Goal: Information Seeking & Learning: Learn about a topic

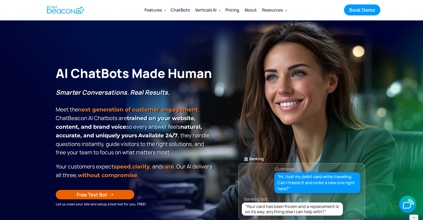
click at [177, 10] on div "ChatBots" at bounding box center [180, 9] width 19 height 7
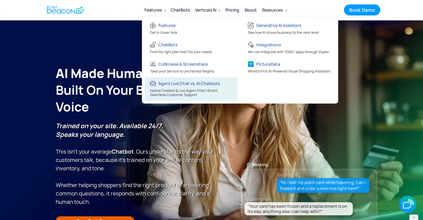
click at [167, 88] on div "Agent Live Chat vs. AI Chatbots" at bounding box center [192, 84] width 84 height 9
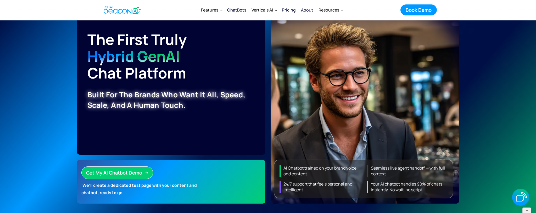
click at [241, 10] on div "ChatBots" at bounding box center [236, 9] width 19 height 7
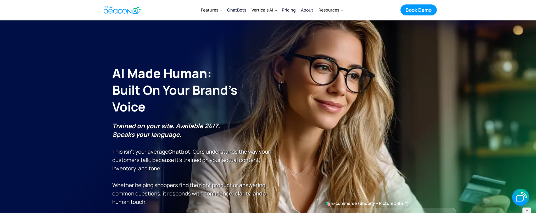
click at [120, 8] on img "home" at bounding box center [122, 10] width 37 height 10
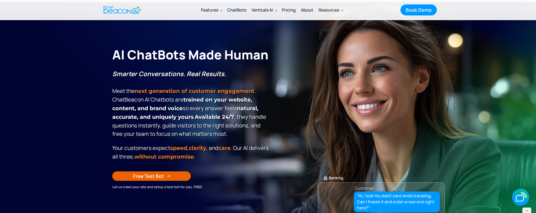
scroll to position [6, 0]
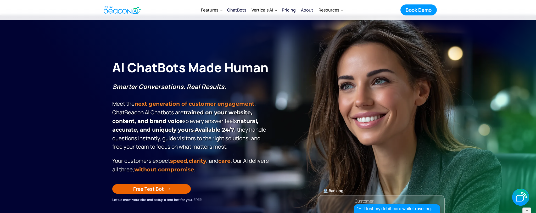
click at [220, 167] on p "Your customers expect speed , clarity , and care . Our Al delivers all three, w…" at bounding box center [191, 165] width 158 height 17
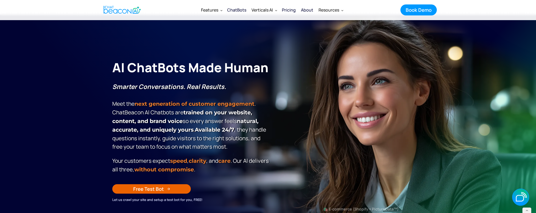
click at [221, 170] on p "Your customers expect speed , clarity , and care . Our Al delivers all three, w…" at bounding box center [191, 165] width 158 height 17
